Goal: Task Accomplishment & Management: Complete application form

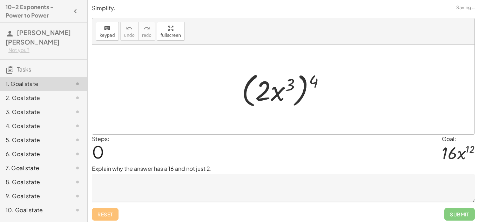
click at [397, 185] on textarea at bounding box center [283, 188] width 383 height 28
click at [401, 187] on textarea at bounding box center [283, 188] width 383 height 28
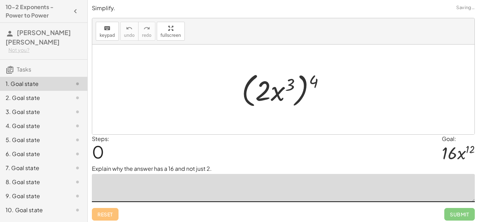
click at [312, 187] on textarea at bounding box center [283, 188] width 383 height 28
click at [299, 187] on textarea at bounding box center [283, 188] width 383 height 28
type textarea "*"
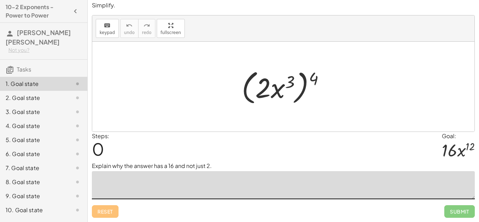
click at [186, 183] on textarea at bounding box center [283, 185] width 383 height 28
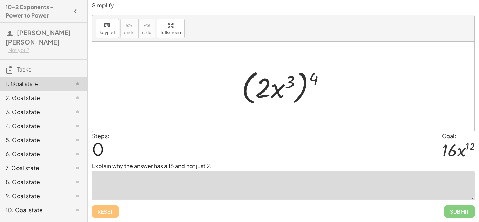
click at [186, 183] on textarea at bounding box center [283, 185] width 383 height 28
type textarea "*"
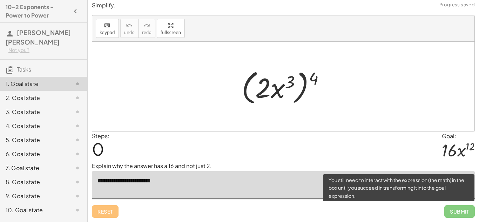
type textarea "**********"
click at [459, 216] on span "Submit" at bounding box center [460, 211] width 31 height 13
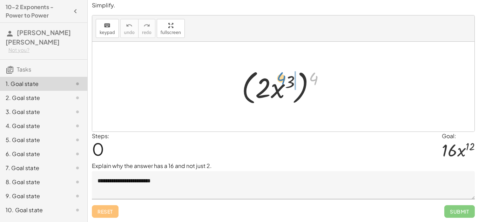
drag, startPoint x: 314, startPoint y: 80, endPoint x: 292, endPoint y: 79, distance: 21.8
click at [292, 79] on div at bounding box center [286, 87] width 96 height 40
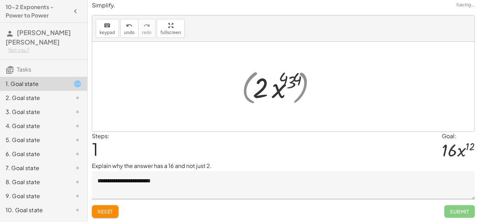
click at [292, 80] on div at bounding box center [286, 87] width 81 height 36
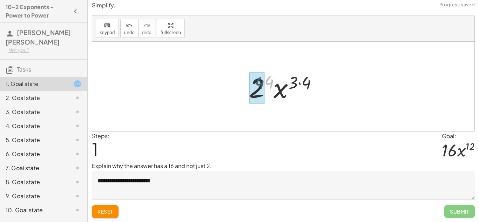
drag, startPoint x: 269, startPoint y: 78, endPoint x: 259, endPoint y: 80, distance: 10.1
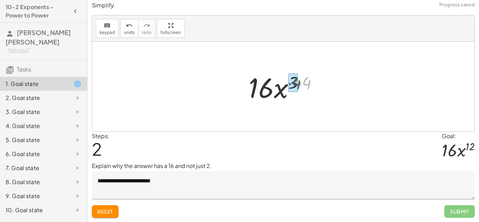
drag, startPoint x: 304, startPoint y: 82, endPoint x: 293, endPoint y: 83, distance: 10.9
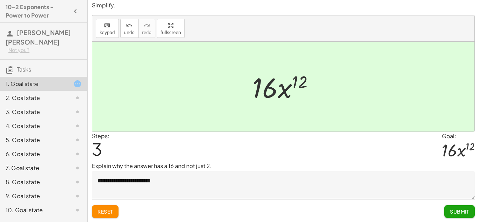
click at [462, 216] on button "Submit" at bounding box center [460, 211] width 31 height 13
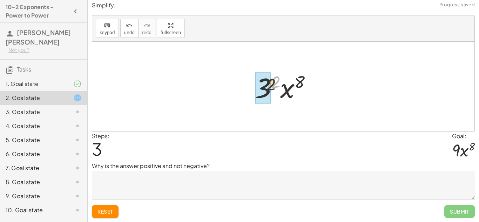
drag, startPoint x: 276, startPoint y: 84, endPoint x: 271, endPoint y: 87, distance: 5.8
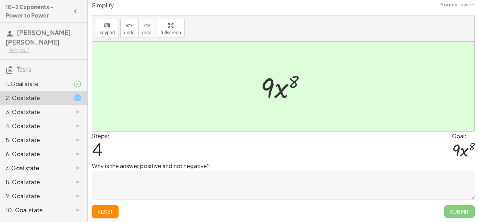
click at [175, 179] on textarea at bounding box center [283, 185] width 383 height 28
click at [98, 211] on span "Reset" at bounding box center [105, 211] width 15 height 6
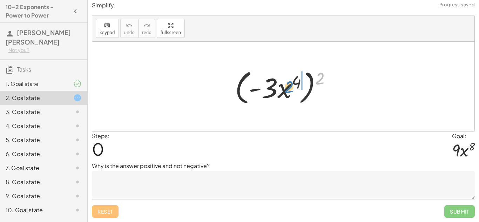
drag, startPoint x: 321, startPoint y: 84, endPoint x: 290, endPoint y: 92, distance: 32.0
click at [290, 92] on div at bounding box center [286, 87] width 109 height 40
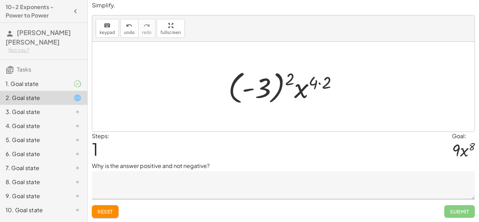
click at [182, 187] on textarea at bounding box center [283, 185] width 383 height 28
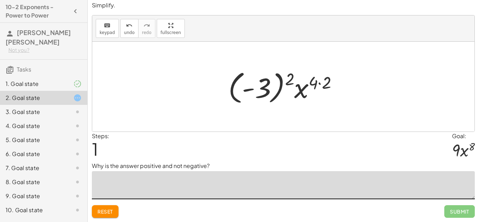
click at [174, 191] on textarea at bounding box center [283, 185] width 383 height 28
type textarea "*"
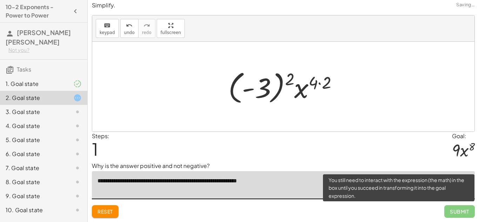
click at [470, 211] on span "Submit" at bounding box center [460, 211] width 31 height 13
type textarea "**********"
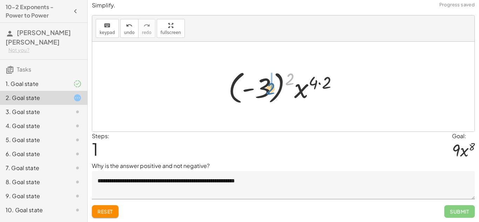
drag, startPoint x: 294, startPoint y: 79, endPoint x: 269, endPoint y: 89, distance: 27.1
click at [269, 89] on div at bounding box center [286, 86] width 122 height 39
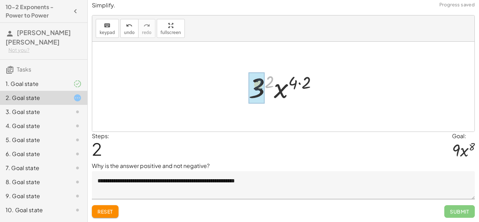
drag, startPoint x: 274, startPoint y: 81, endPoint x: 264, endPoint y: 84, distance: 10.1
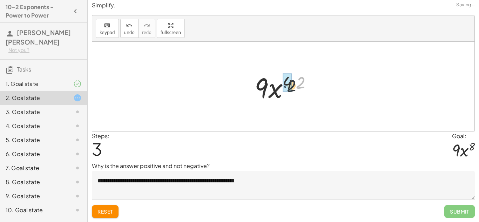
drag, startPoint x: 296, startPoint y: 78, endPoint x: 287, endPoint y: 81, distance: 9.0
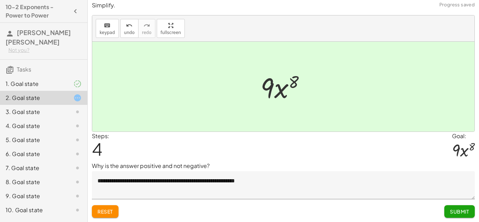
click at [469, 213] on span "Submit" at bounding box center [459, 211] width 19 height 6
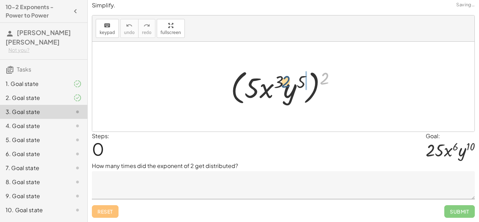
drag, startPoint x: 332, startPoint y: 80, endPoint x: 293, endPoint y: 84, distance: 39.8
click at [293, 84] on div at bounding box center [286, 87] width 118 height 40
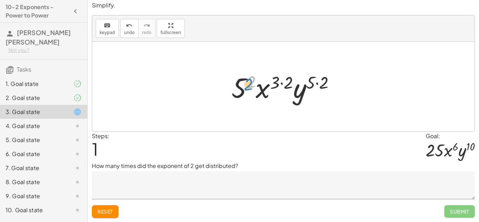
click at [251, 81] on div at bounding box center [286, 87] width 117 height 36
click at [96, 212] on button "Reset" at bounding box center [105, 211] width 27 height 13
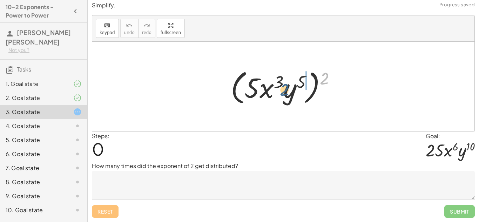
drag, startPoint x: 327, startPoint y: 81, endPoint x: 267, endPoint y: 88, distance: 60.4
click at [267, 88] on div at bounding box center [286, 87] width 118 height 40
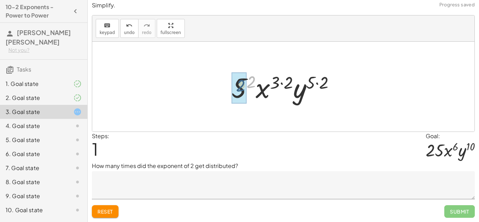
drag, startPoint x: 252, startPoint y: 80, endPoint x: 240, endPoint y: 85, distance: 12.3
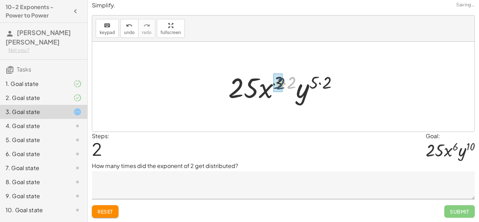
drag, startPoint x: 289, startPoint y: 81, endPoint x: 277, endPoint y: 82, distance: 12.0
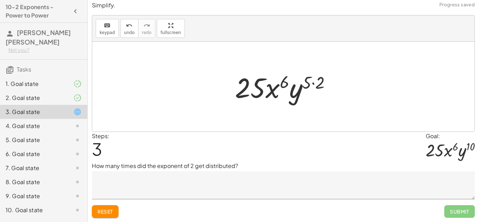
click at [319, 84] on div at bounding box center [286, 87] width 109 height 36
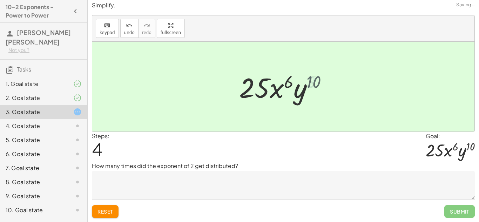
click at [313, 83] on div at bounding box center [286, 87] width 101 height 36
click at [232, 180] on textarea at bounding box center [283, 185] width 383 height 28
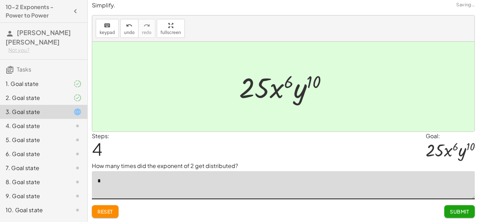
type textarea "*"
click at [454, 212] on span "Submit" at bounding box center [459, 211] width 19 height 6
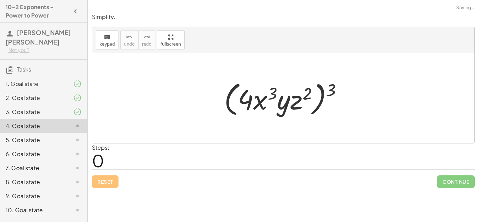
scroll to position [0, 0]
drag, startPoint x: 334, startPoint y: 82, endPoint x: 271, endPoint y: 82, distance: 62.5
click at [271, 82] on div at bounding box center [286, 98] width 131 height 40
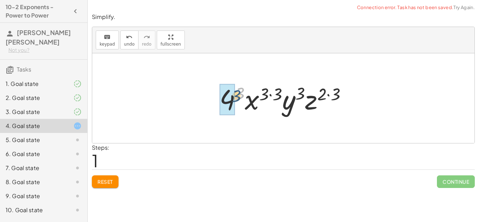
drag, startPoint x: 236, startPoint y: 92, endPoint x: 229, endPoint y: 97, distance: 8.8
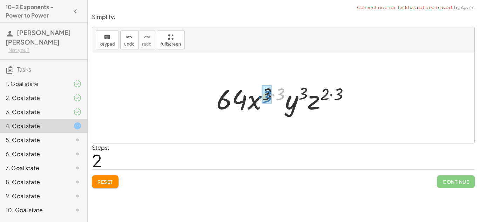
drag, startPoint x: 284, startPoint y: 90, endPoint x: 271, endPoint y: 92, distance: 13.2
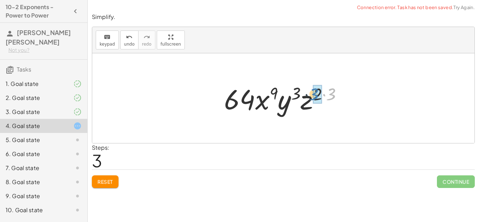
drag, startPoint x: 329, startPoint y: 91, endPoint x: 310, endPoint y: 92, distance: 19.0
click at [310, 92] on div at bounding box center [286, 98] width 131 height 36
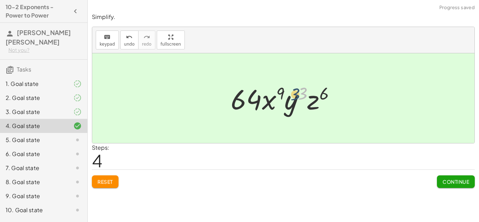
drag, startPoint x: 306, startPoint y: 91, endPoint x: 298, endPoint y: 92, distance: 8.5
click at [298, 92] on div at bounding box center [286, 98] width 118 height 36
click at [458, 180] on span "Continue" at bounding box center [456, 182] width 27 height 6
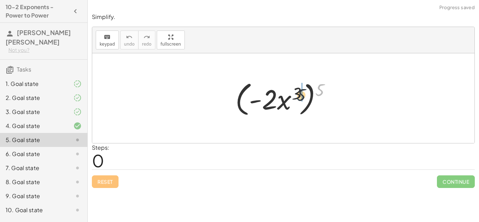
drag, startPoint x: 317, startPoint y: 88, endPoint x: 282, endPoint y: 98, distance: 36.4
click at [282, 98] on div at bounding box center [286, 98] width 108 height 40
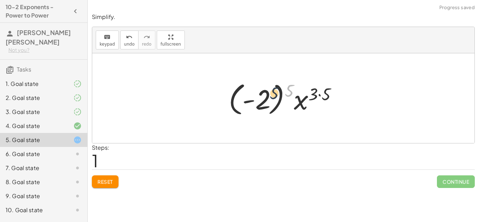
drag, startPoint x: 294, startPoint y: 88, endPoint x: 263, endPoint y: 97, distance: 32.4
click at [263, 97] on div at bounding box center [285, 98] width 121 height 39
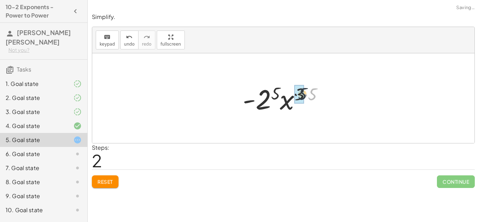
drag, startPoint x: 310, startPoint y: 95, endPoint x: 297, endPoint y: 95, distance: 13.3
drag, startPoint x: 277, startPoint y: 95, endPoint x: 268, endPoint y: 98, distance: 9.5
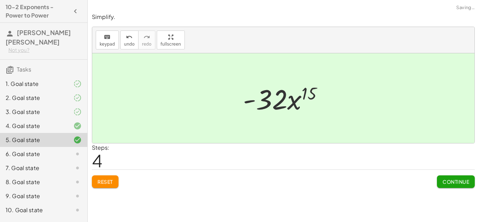
click at [458, 185] on span "Continue" at bounding box center [456, 182] width 27 height 6
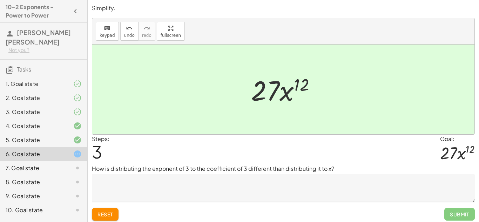
click at [114, 211] on button "Reset" at bounding box center [105, 214] width 27 height 13
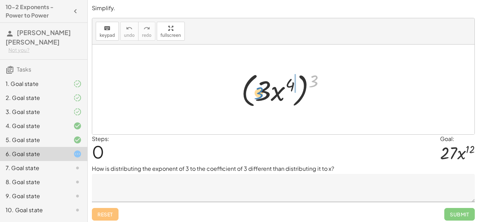
drag, startPoint x: 312, startPoint y: 82, endPoint x: 257, endPoint y: 94, distance: 56.0
click at [257, 94] on div at bounding box center [286, 89] width 97 height 40
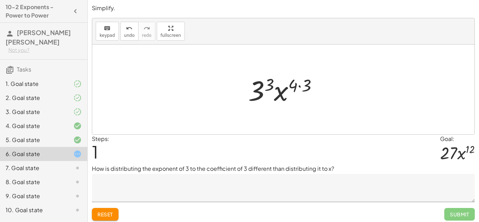
click at [280, 185] on textarea at bounding box center [283, 188] width 383 height 28
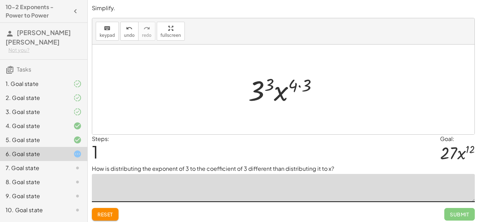
type textarea "*"
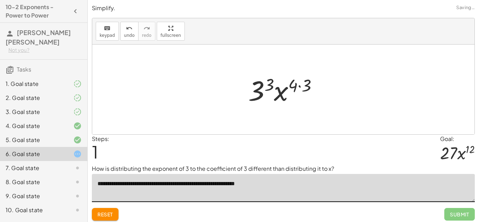
click at [258, 186] on textarea "**********" at bounding box center [283, 188] width 383 height 28
click at [274, 181] on textarea "**********" at bounding box center [283, 188] width 383 height 28
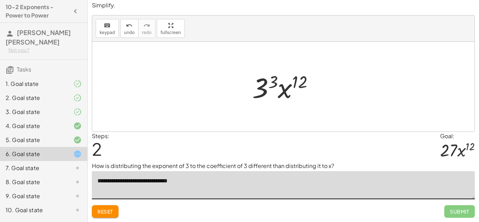
click at [0, 0] on div "**********" at bounding box center [0, 0] width 0 height 0
click at [119, 215] on button "Reset" at bounding box center [105, 211] width 27 height 13
click at [112, 213] on div "Reset Submit" at bounding box center [283, 208] width 383 height 19
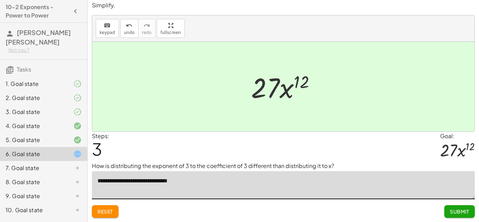
click at [241, 181] on textarea "**********" at bounding box center [283, 185] width 383 height 28
click at [211, 175] on textarea "**********" at bounding box center [283, 185] width 383 height 28
type textarea "*"
click at [116, 210] on button "Reset" at bounding box center [105, 211] width 27 height 13
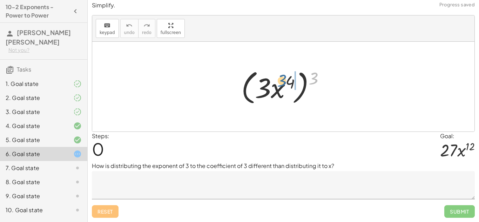
drag, startPoint x: 317, startPoint y: 76, endPoint x: 283, endPoint y: 80, distance: 34.3
click at [283, 80] on div at bounding box center [286, 87] width 97 height 40
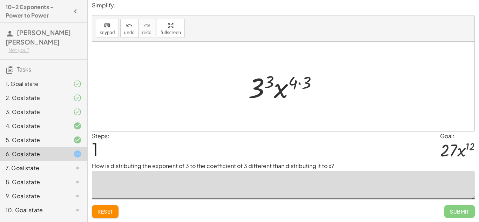
click at [216, 183] on textarea at bounding box center [283, 185] width 383 height 28
click at [328, 70] on div "( · 3 · x 4 ) 3 · 3 · 3 · x 4 3 ( · · 3 )" at bounding box center [283, 87] width 91 height 40
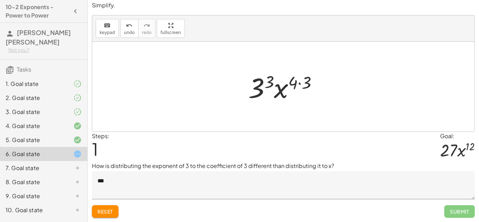
click at [160, 188] on textarea "***" at bounding box center [283, 185] width 383 height 28
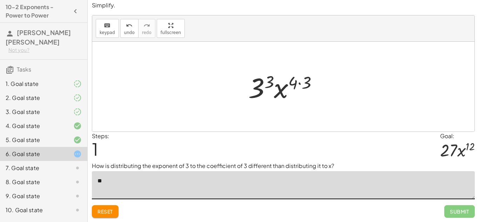
type textarea "*"
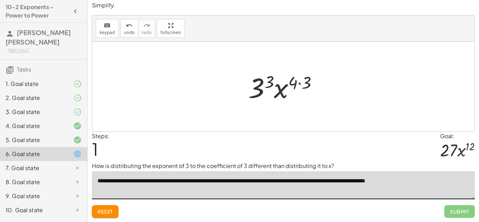
click at [407, 182] on textarea "**********" at bounding box center [283, 185] width 383 height 28
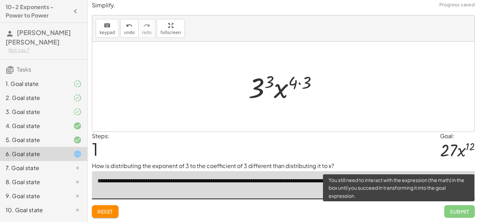
type textarea "**********"
click at [466, 211] on span "Submit" at bounding box center [460, 211] width 31 height 13
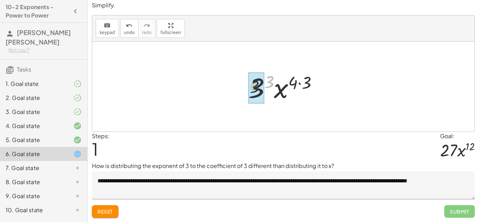
drag, startPoint x: 273, startPoint y: 78, endPoint x: 257, endPoint y: 84, distance: 17.8
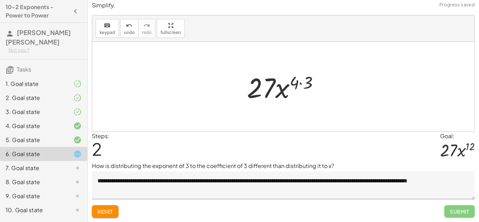
click at [309, 83] on div at bounding box center [286, 87] width 85 height 36
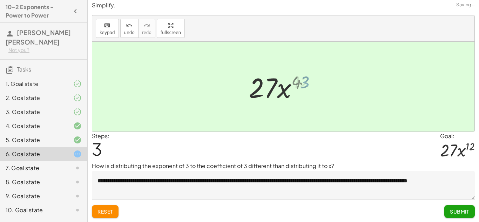
click at [307, 84] on div at bounding box center [286, 87] width 77 height 36
click at [457, 216] on button "Submit" at bounding box center [460, 211] width 31 height 13
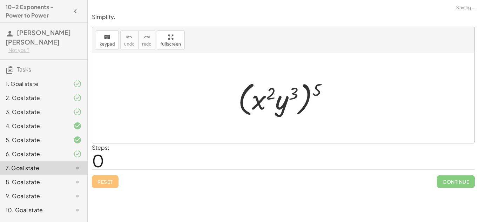
scroll to position [0, 0]
click at [315, 91] on div at bounding box center [286, 98] width 102 height 40
click at [279, 99] on div at bounding box center [286, 98] width 102 height 40
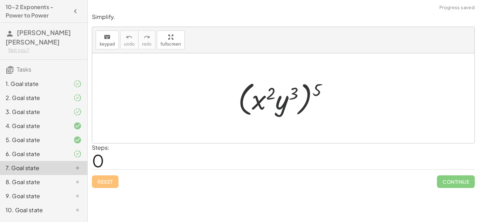
click at [279, 99] on div at bounding box center [286, 98] width 102 height 40
drag, startPoint x: 323, startPoint y: 92, endPoint x: 289, endPoint y: 108, distance: 37.5
click at [289, 108] on div at bounding box center [286, 98] width 102 height 40
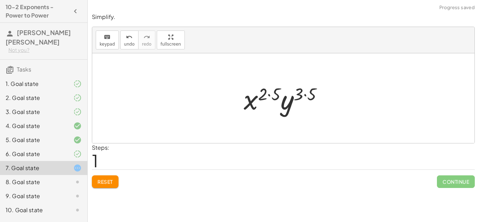
click at [274, 91] on div at bounding box center [286, 98] width 92 height 36
click at [274, 91] on div at bounding box center [286, 98] width 84 height 36
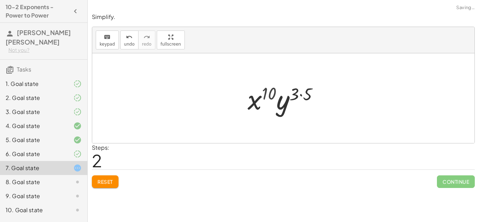
click at [306, 95] on div at bounding box center [286, 98] width 84 height 36
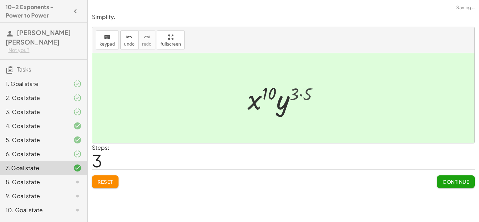
click at [306, 95] on div at bounding box center [286, 98] width 76 height 36
click at [451, 177] on button "Continue" at bounding box center [456, 182] width 38 height 13
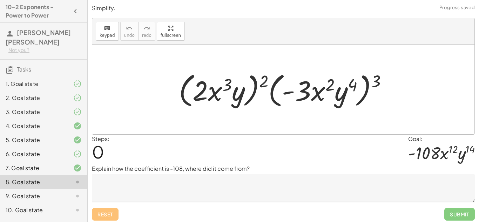
click at [252, 83] on div at bounding box center [286, 89] width 221 height 40
drag, startPoint x: 264, startPoint y: 81, endPoint x: 241, endPoint y: 87, distance: 24.4
click at [241, 87] on div at bounding box center [286, 89] width 221 height 40
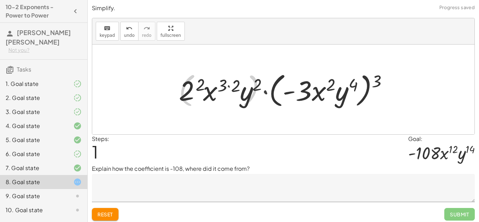
click at [201, 80] on div at bounding box center [286, 89] width 223 height 40
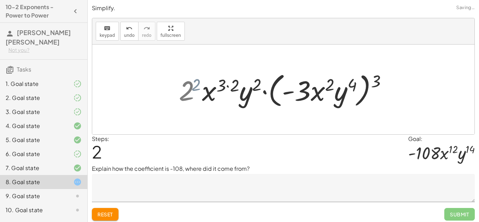
click at [195, 90] on div at bounding box center [286, 89] width 214 height 40
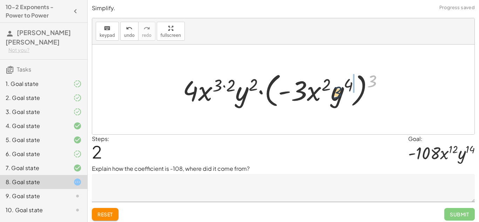
drag, startPoint x: 373, startPoint y: 79, endPoint x: 336, endPoint y: 92, distance: 38.8
click at [336, 92] on div at bounding box center [286, 89] width 214 height 40
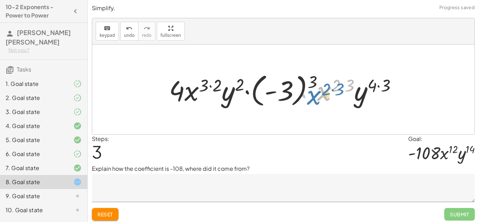
drag, startPoint x: 320, startPoint y: 80, endPoint x: 310, endPoint y: 84, distance: 11.1
click at [310, 84] on div at bounding box center [286, 89] width 241 height 39
drag, startPoint x: 308, startPoint y: 80, endPoint x: 282, endPoint y: 86, distance: 26.8
click at [282, 86] on div at bounding box center [286, 89] width 241 height 39
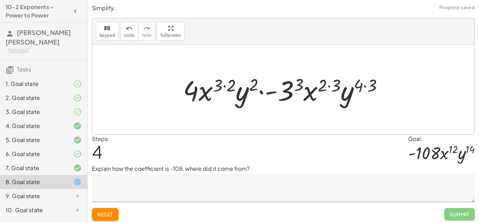
click at [296, 80] on div at bounding box center [286, 90] width 213 height 36
drag, startPoint x: 296, startPoint y: 80, endPoint x: 290, endPoint y: 86, distance: 9.2
click at [290, 86] on div at bounding box center [286, 90] width 216 height 36
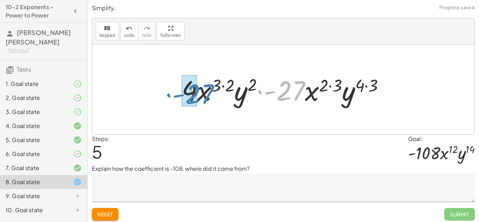
drag, startPoint x: 290, startPoint y: 86, endPoint x: 200, endPoint y: 89, distance: 89.9
click at [200, 89] on div at bounding box center [286, 90] width 216 height 36
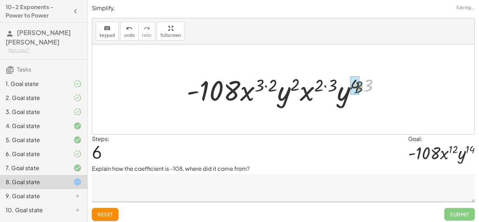
drag, startPoint x: 370, startPoint y: 86, endPoint x: 359, endPoint y: 88, distance: 10.7
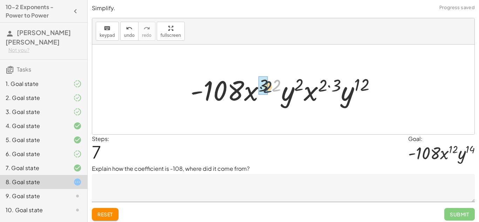
drag, startPoint x: 276, startPoint y: 83, endPoint x: 266, endPoint y: 84, distance: 10.3
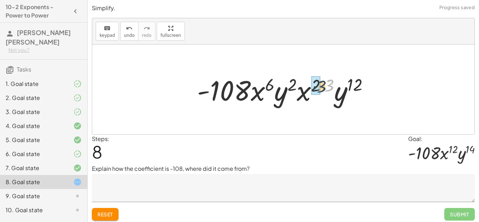
drag, startPoint x: 328, startPoint y: 86, endPoint x: 319, endPoint y: 87, distance: 9.2
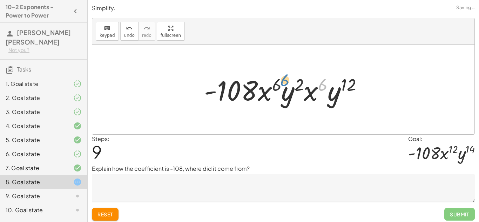
drag, startPoint x: 319, startPoint y: 87, endPoint x: 282, endPoint y: 82, distance: 36.8
click at [282, 82] on div at bounding box center [286, 90] width 171 height 36
drag, startPoint x: 317, startPoint y: 95, endPoint x: 216, endPoint y: 78, distance: 102.5
click at [216, 78] on div at bounding box center [286, 90] width 171 height 36
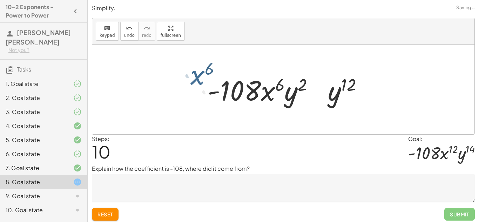
click at [223, 80] on div at bounding box center [286, 90] width 178 height 36
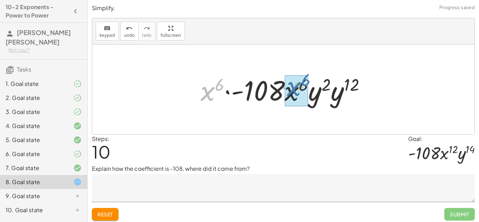
drag, startPoint x: 211, startPoint y: 95, endPoint x: 291, endPoint y: 97, distance: 80.4
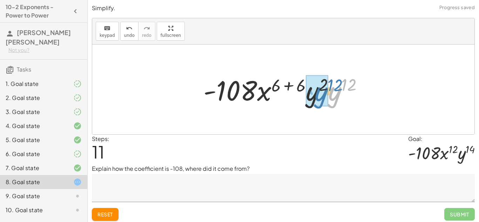
drag, startPoint x: 337, startPoint y: 101, endPoint x: 323, endPoint y: 101, distance: 13.7
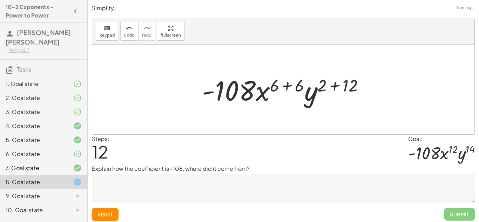
click at [340, 85] on div at bounding box center [286, 90] width 175 height 36
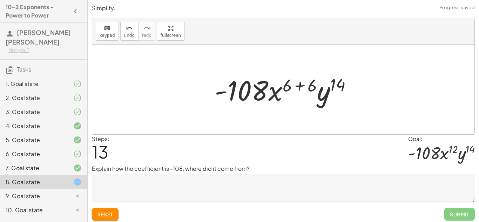
click at [314, 86] on div at bounding box center [286, 90] width 150 height 36
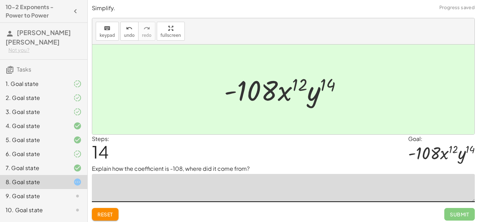
click at [340, 202] on textarea at bounding box center [283, 188] width 383 height 28
click at [107, 216] on span "Reset" at bounding box center [105, 214] width 15 height 6
click at [108, 215] on div "Reset Submit" at bounding box center [283, 211] width 383 height 19
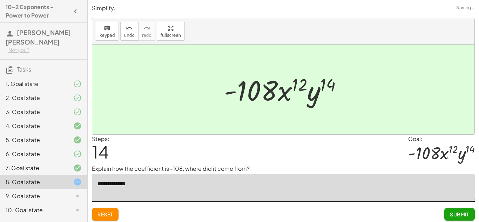
click at [108, 215] on div "Reset Submit" at bounding box center [283, 211] width 383 height 19
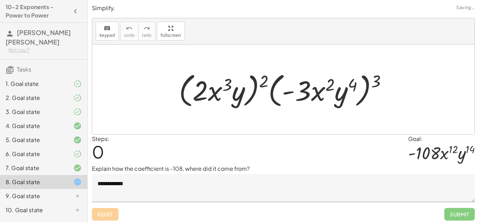
click at [108, 215] on div "Reset Submit" at bounding box center [283, 211] width 383 height 19
click at [181, 186] on textarea "**********" at bounding box center [283, 188] width 383 height 28
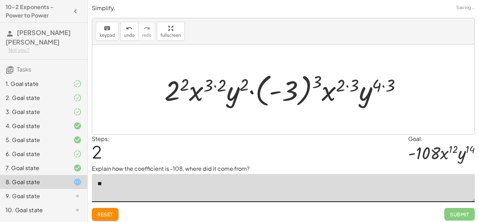
type textarea "*"
click at [133, 182] on textarea "**********" at bounding box center [283, 188] width 383 height 28
click at [138, 183] on textarea "**********" at bounding box center [283, 188] width 383 height 28
click at [42, 80] on div "1. Goal state" at bounding box center [34, 84] width 57 height 8
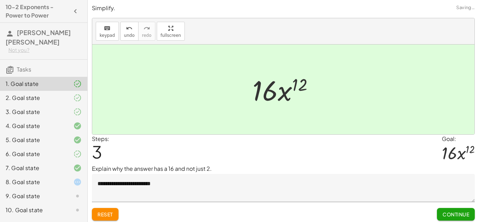
click at [115, 211] on button "Reset" at bounding box center [105, 214] width 27 height 13
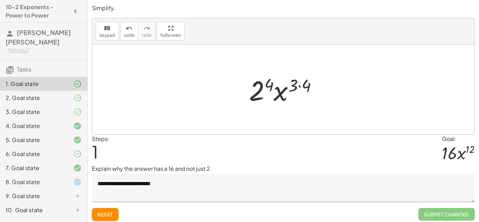
click at [94, 202] on textarea "**********" at bounding box center [283, 188] width 383 height 28
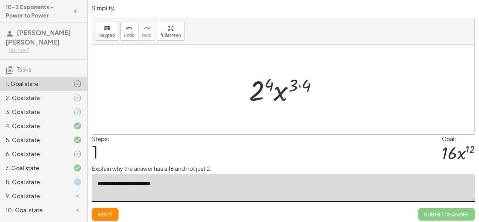
click at [98, 215] on span "Reset" at bounding box center [105, 214] width 15 height 6
click at [97, 214] on div "Reset Submit Changes" at bounding box center [283, 211] width 383 height 19
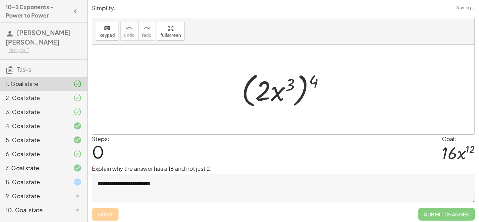
click at [100, 213] on div "Reset Submit Changes" at bounding box center [283, 211] width 383 height 19
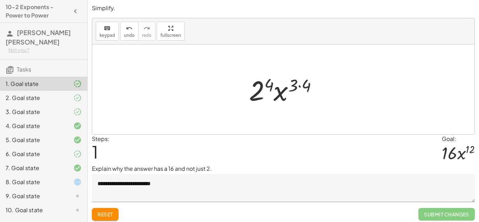
click at [108, 214] on span "Reset" at bounding box center [105, 214] width 15 height 6
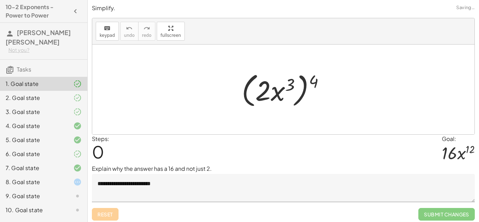
click at [105, 221] on div "**********" at bounding box center [284, 112] width 392 height 225
click at [107, 215] on div "Reset Submit Changes" at bounding box center [283, 211] width 383 height 19
click at [110, 218] on div "Reset Submit Changes" at bounding box center [283, 211] width 383 height 19
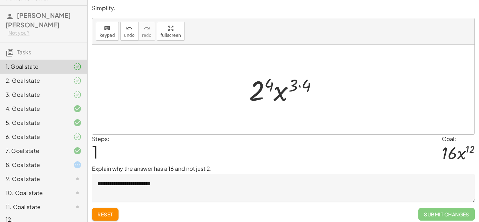
scroll to position [3, 0]
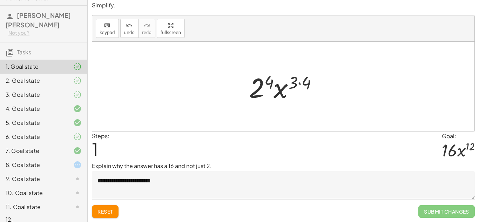
click at [31, 77] on div "2. Goal state" at bounding box center [34, 81] width 57 height 8
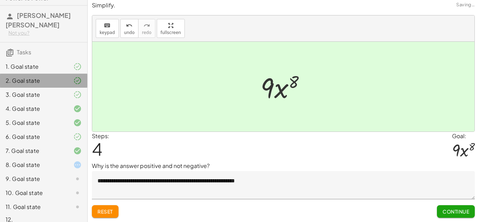
click at [32, 172] on div "7. Goal state" at bounding box center [43, 179] width 87 height 14
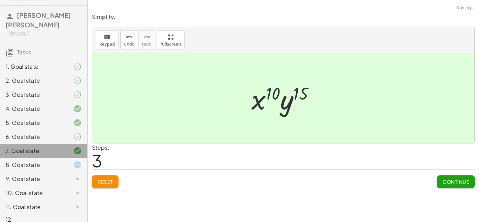
scroll to position [0, 0]
click at [35, 161] on div "8. Goal state" at bounding box center [34, 165] width 57 height 8
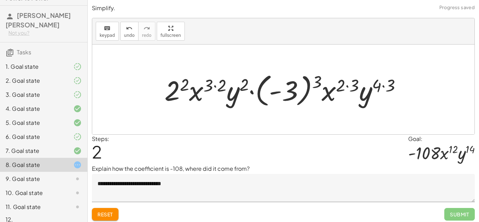
click at [200, 190] on textarea "**********" at bounding box center [283, 188] width 383 height 28
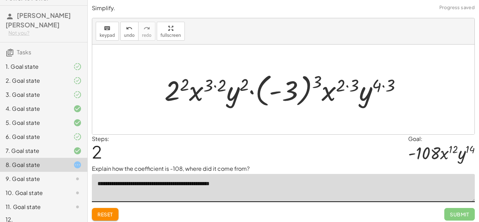
click at [237, 182] on textarea "**********" at bounding box center [283, 188] width 383 height 28
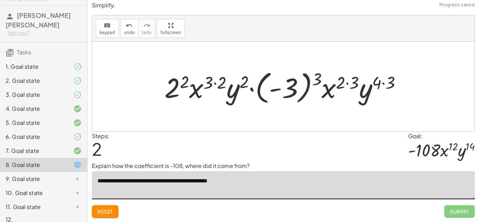
scroll to position [2, 0]
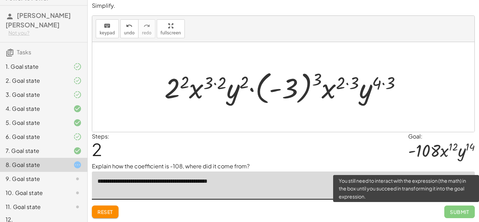
click at [459, 213] on span "Submit" at bounding box center [460, 212] width 31 height 13
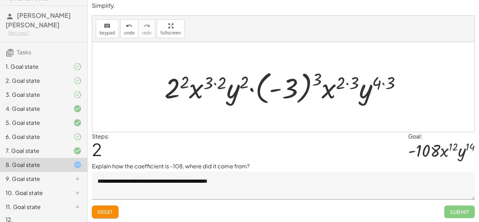
click at [267, 184] on textarea "**********" at bounding box center [283, 186] width 383 height 28
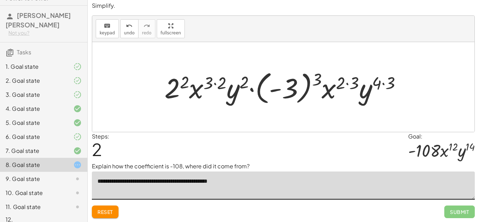
type textarea "**********"
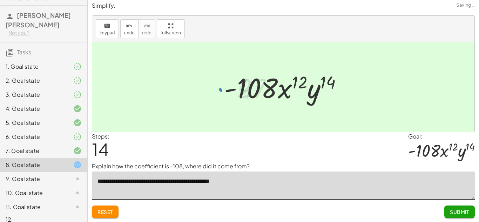
click at [468, 214] on span "Submit" at bounding box center [459, 212] width 19 height 6
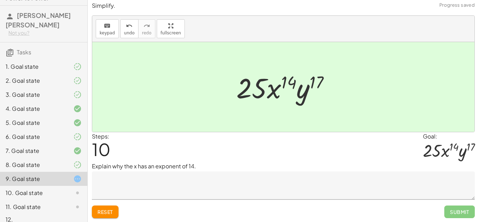
click at [104, 216] on button "Reset" at bounding box center [105, 212] width 27 height 13
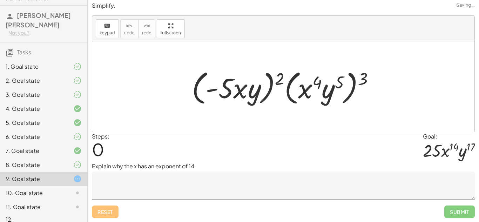
click at [98, 216] on div "Reset Submit" at bounding box center [283, 209] width 383 height 19
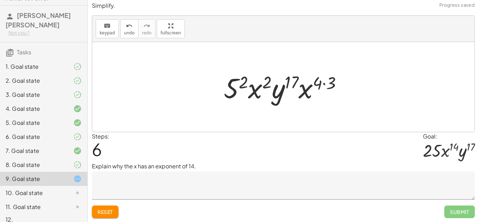
click at [233, 183] on textarea at bounding box center [283, 186] width 383 height 28
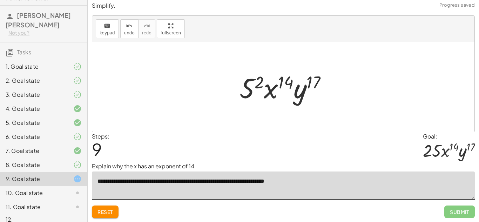
type textarea "**********"
click at [469, 211] on span "Submit" at bounding box center [460, 212] width 31 height 13
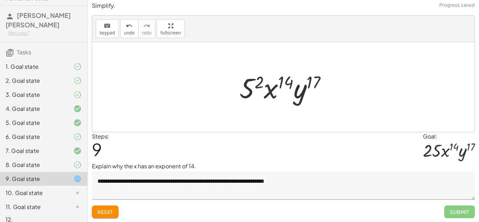
click at [461, 200] on textarea "**********" at bounding box center [283, 186] width 383 height 28
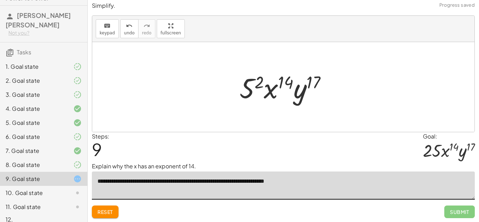
click at [467, 214] on span "Submit" at bounding box center [460, 212] width 31 height 13
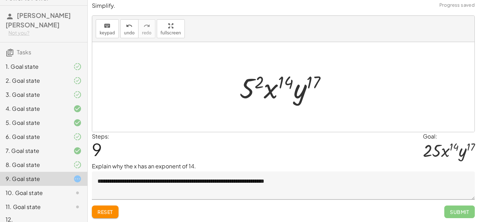
click at [464, 214] on span "Submit" at bounding box center [460, 212] width 31 height 13
click at [466, 216] on span "Submit" at bounding box center [460, 212] width 31 height 13
click at [465, 215] on span "Submit" at bounding box center [460, 212] width 31 height 13
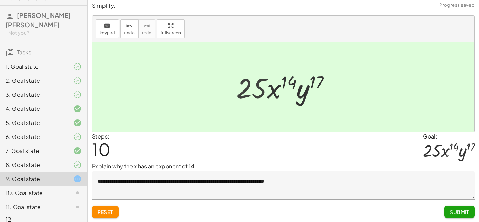
click at [471, 218] on button "Submit" at bounding box center [460, 212] width 31 height 13
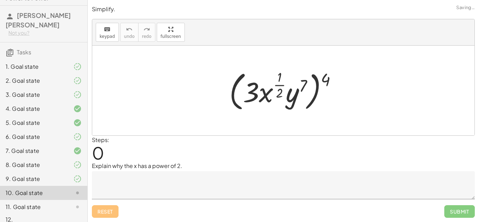
scroll to position [0, 0]
click at [468, 211] on span "Submit" at bounding box center [460, 211] width 31 height 13
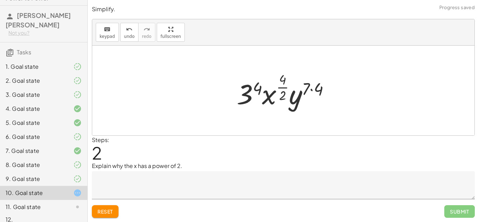
click at [165, 193] on textarea at bounding box center [283, 185] width 383 height 28
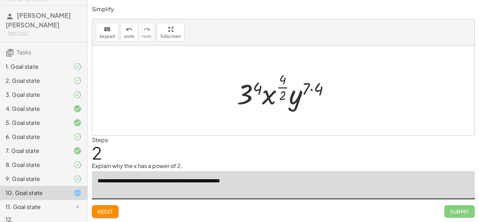
type textarea "**********"
click at [278, 191] on textarea "**********" at bounding box center [283, 185] width 383 height 28
click at [155, 182] on textarea "**********" at bounding box center [283, 185] width 383 height 28
click at [168, 182] on textarea "**********" at bounding box center [283, 185] width 383 height 28
click at [256, 182] on textarea "**********" at bounding box center [283, 185] width 383 height 28
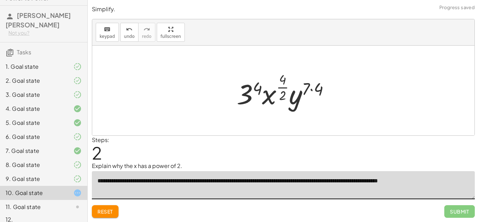
click at [280, 85] on div at bounding box center [286, 90] width 106 height 41
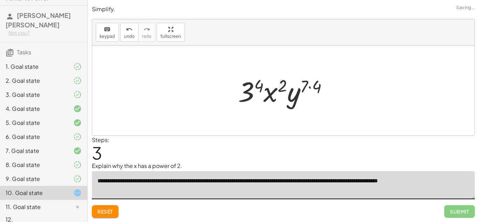
click at [313, 86] on div at bounding box center [286, 91] width 102 height 36
click at [313, 86] on div at bounding box center [286, 91] width 101 height 36
click at [262, 82] on div at bounding box center [286, 91] width 101 height 36
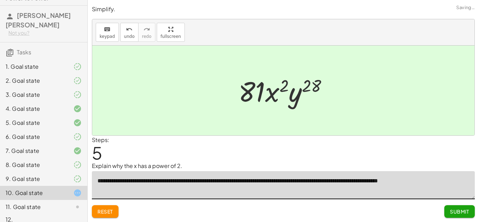
type textarea "**********"
click at [0, 0] on div "**********" at bounding box center [0, 0] width 0 height 0
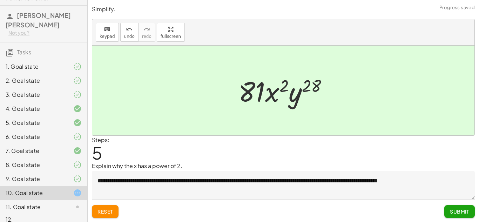
click at [450, 200] on div "Submit" at bounding box center [460, 209] width 31 height 18
click at [448, 213] on button "Submit" at bounding box center [460, 211] width 31 height 13
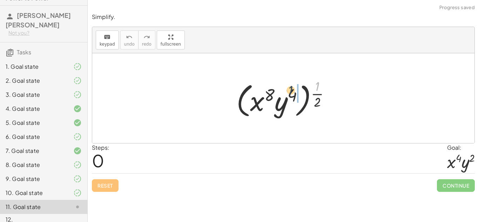
drag, startPoint x: 319, startPoint y: 88, endPoint x: 279, endPoint y: 93, distance: 40.7
click at [279, 93] on div at bounding box center [286, 99] width 106 height 44
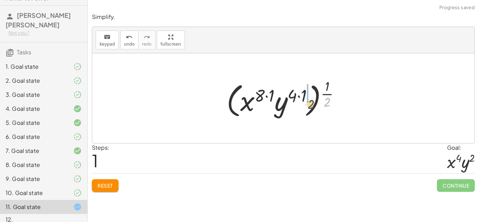
drag, startPoint x: 326, startPoint y: 100, endPoint x: 303, endPoint y: 101, distance: 23.9
click at [303, 101] on div at bounding box center [286, 99] width 126 height 44
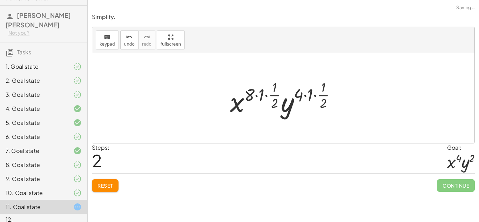
click at [273, 87] on div at bounding box center [286, 98] width 119 height 41
click at [257, 94] on div at bounding box center [286, 98] width 119 height 41
click at [255, 94] on div at bounding box center [286, 98] width 109 height 41
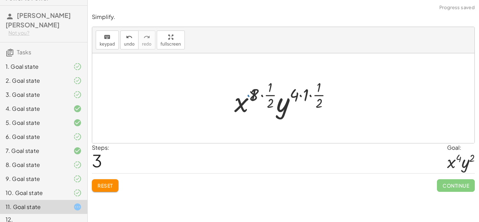
click at [255, 94] on div at bounding box center [286, 98] width 109 height 41
click at [265, 92] on div at bounding box center [286, 98] width 109 height 41
click at [267, 88] on div at bounding box center [286, 98] width 118 height 41
click at [3, 186] on div "8. Goal state" at bounding box center [43, 193] width 87 height 14
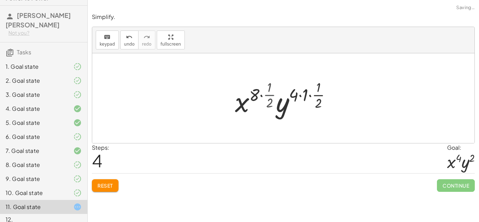
click at [13, 161] on div "8. Goal state" at bounding box center [34, 165] width 57 height 8
click at [0, 0] on div at bounding box center [0, 0] width 0 height 0
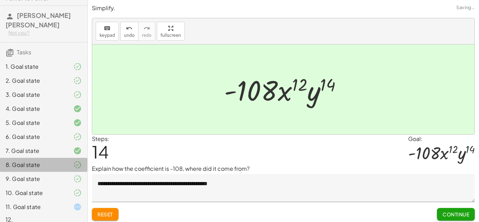
click at [24, 186] on div "8. Goal state" at bounding box center [43, 193] width 87 height 14
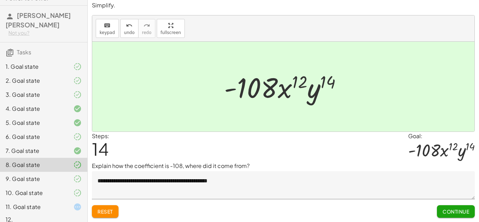
click at [59, 204] on div "11. Goal state" at bounding box center [43, 207] width 87 height 14
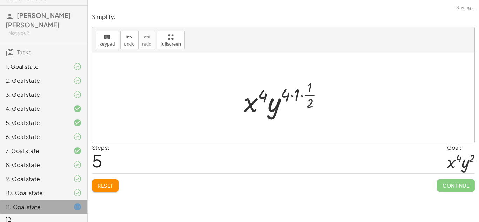
scroll to position [0, 0]
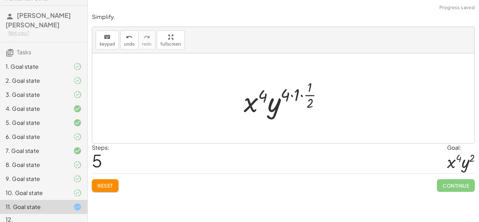
click at [311, 95] on div at bounding box center [286, 98] width 92 height 41
click at [294, 89] on div at bounding box center [286, 98] width 92 height 41
click at [294, 89] on div at bounding box center [286, 98] width 82 height 41
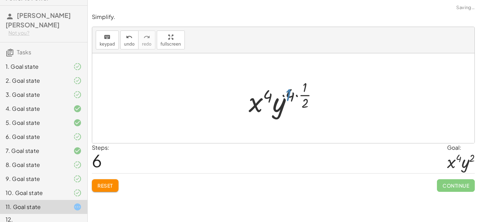
click at [296, 90] on div at bounding box center [286, 98] width 82 height 41
click at [296, 90] on div at bounding box center [286, 98] width 69 height 41
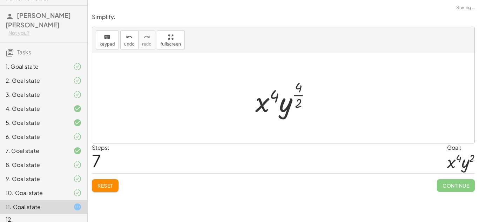
click at [298, 88] on div at bounding box center [286, 98] width 69 height 41
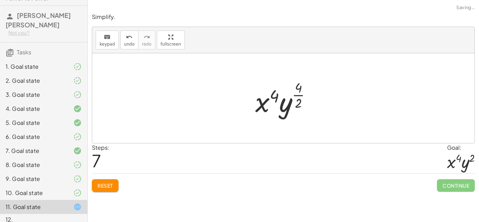
click at [298, 88] on div at bounding box center [286, 98] width 69 height 41
click at [300, 99] on div at bounding box center [286, 98] width 69 height 41
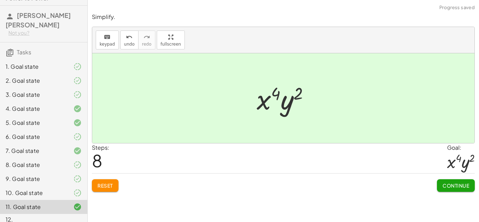
click at [448, 186] on span "Continue" at bounding box center [456, 186] width 27 height 6
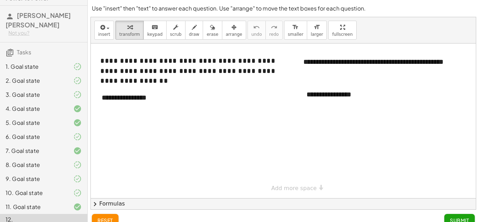
click at [14, 102] on div "2. Goal state" at bounding box center [43, 109] width 87 height 14
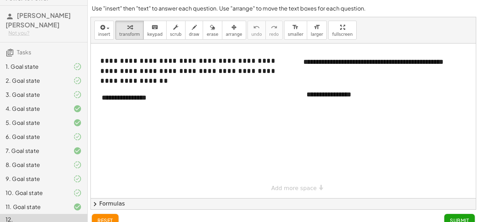
click at [270, 118] on div at bounding box center [292, 121] width 403 height 155
click at [174, 132] on div at bounding box center [292, 121] width 403 height 155
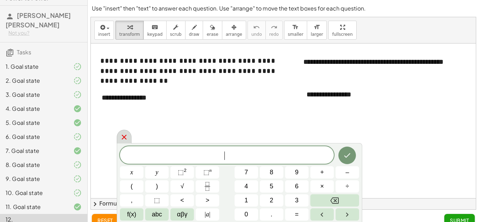
click at [129, 132] on div at bounding box center [124, 137] width 15 height 14
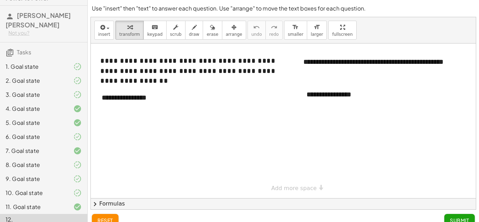
click at [186, 144] on div at bounding box center [292, 121] width 403 height 155
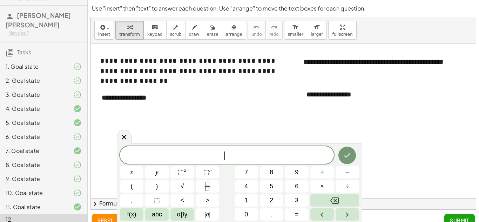
click at [116, 135] on div at bounding box center [292, 121] width 403 height 155
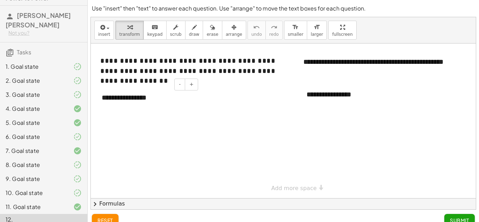
click at [146, 106] on div "**********" at bounding box center [147, 98] width 105 height 24
click at [140, 127] on div at bounding box center [292, 121] width 403 height 155
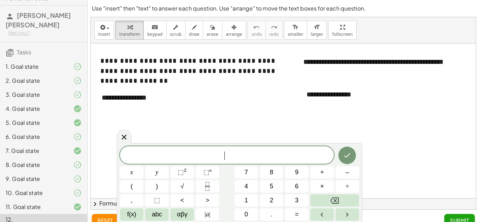
click at [140, 127] on div at bounding box center [292, 121] width 403 height 155
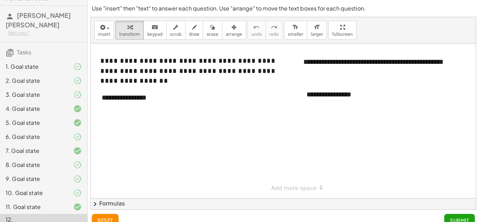
click at [140, 127] on div at bounding box center [292, 121] width 403 height 155
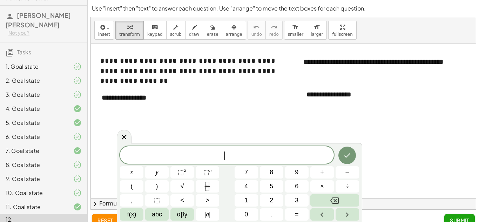
click at [138, 127] on div at bounding box center [292, 121] width 403 height 155
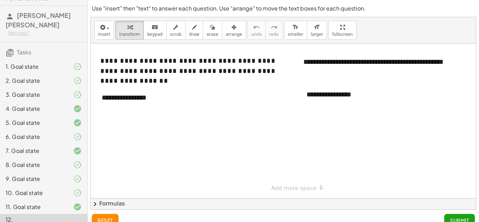
click at [138, 128] on div at bounding box center [292, 121] width 403 height 155
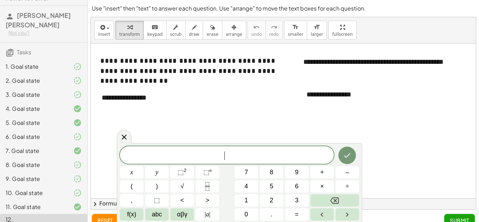
click at [138, 128] on div at bounding box center [292, 121] width 403 height 155
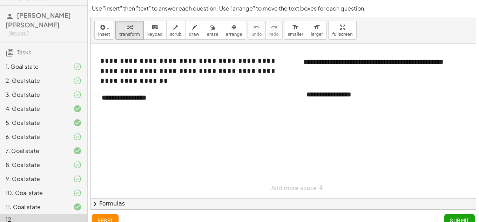
click at [138, 128] on div at bounding box center [292, 121] width 403 height 155
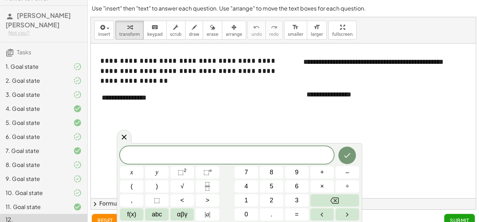
click at [138, 128] on div at bounding box center [292, 121] width 403 height 155
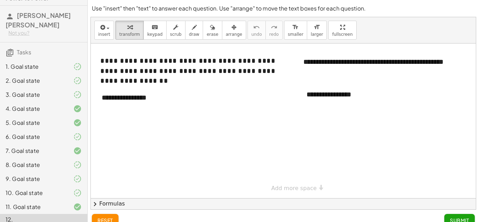
click at [138, 128] on div at bounding box center [292, 121] width 403 height 155
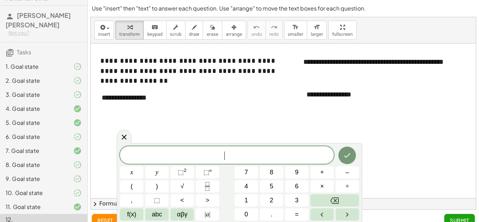
click at [138, 128] on div at bounding box center [292, 121] width 403 height 155
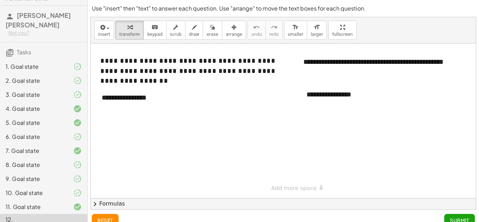
click at [138, 128] on div at bounding box center [292, 121] width 403 height 155
click at [138, 103] on div "**********" at bounding box center [147, 98] width 105 height 24
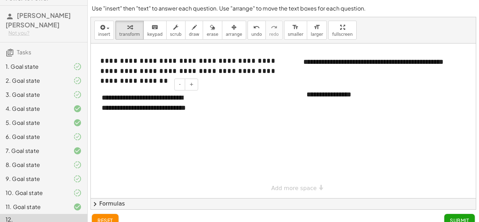
click at [346, 101] on div "**********" at bounding box center [352, 94] width 105 height 24
click at [64, 186] on div "8. Goal state" at bounding box center [43, 193] width 87 height 14
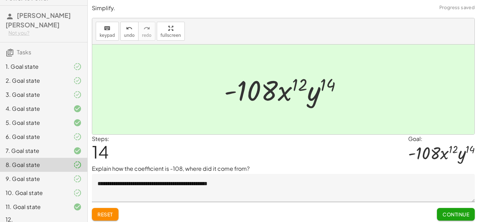
scroll to position [3, 0]
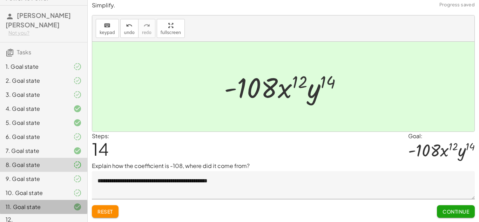
click at [54, 203] on div "11. Goal state" at bounding box center [34, 207] width 57 height 8
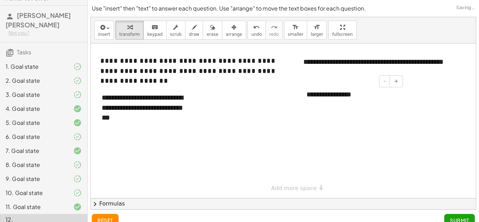
click at [342, 93] on div "**********" at bounding box center [352, 94] width 105 height 24
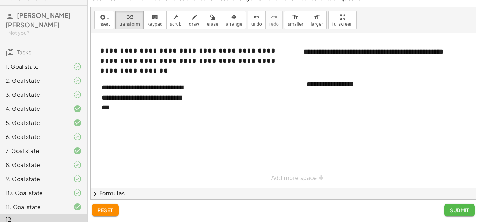
click at [449, 209] on button "Submit" at bounding box center [460, 210] width 31 height 13
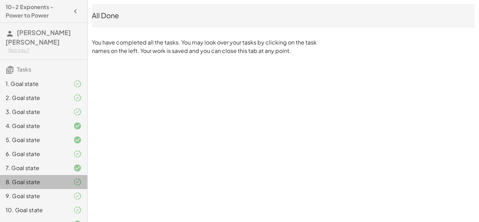
click at [60, 178] on div "8. Goal state" at bounding box center [34, 182] width 57 height 8
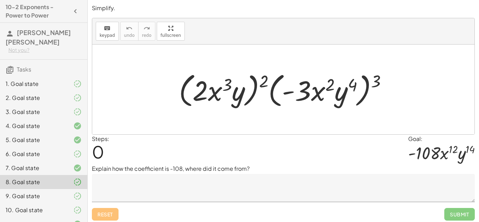
click at [55, 192] on div "9. Goal state" at bounding box center [34, 196] width 57 height 8
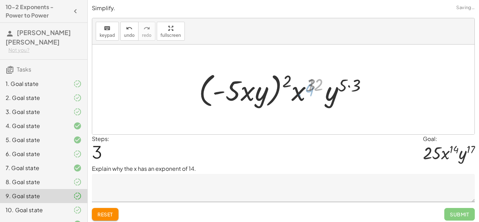
click at [105, 212] on span "Reset" at bounding box center [105, 214] width 15 height 6
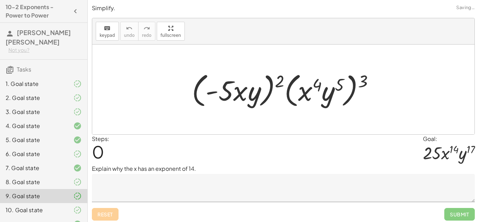
click at [107, 216] on div "Reset Submit" at bounding box center [283, 211] width 383 height 19
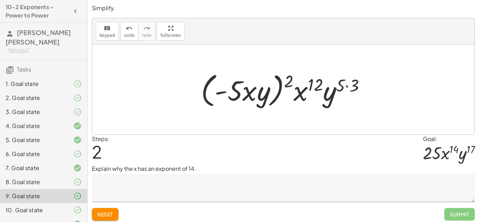
click at [117, 212] on button "Reset" at bounding box center [105, 214] width 27 height 13
click at [110, 217] on div "Reset Submit" at bounding box center [283, 211] width 383 height 19
click at [102, 214] on div "Reset Submit" at bounding box center [283, 211] width 383 height 19
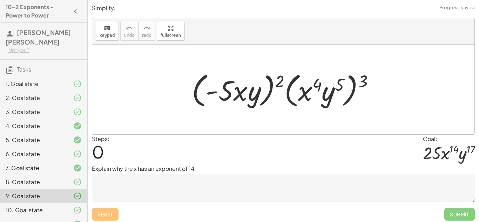
click at [107, 211] on div "Reset Submit" at bounding box center [283, 211] width 383 height 19
click at [106, 218] on div "Reset Submit" at bounding box center [283, 211] width 383 height 19
